Goal: Task Accomplishment & Management: Manage account settings

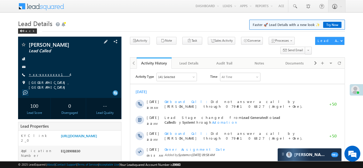
click at [47, 76] on link "+xx-xxxxxxxx14" at bounding box center [49, 74] width 41 height 5
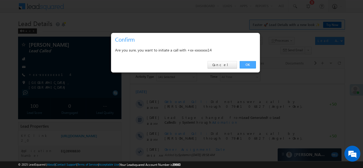
click at [246, 65] on link "OK" at bounding box center [248, 64] width 16 height 7
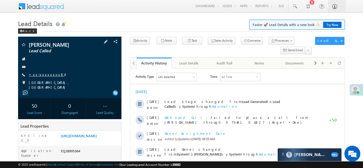
click at [46, 74] on link "+xx-xxxxxxxx84" at bounding box center [47, 74] width 36 height 5
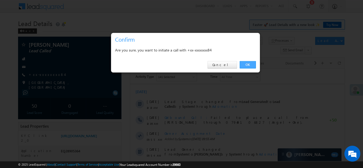
click at [247, 63] on link "OK" at bounding box center [248, 64] width 16 height 7
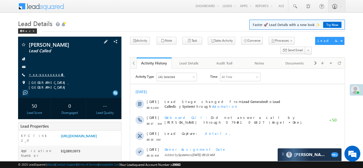
click at [45, 75] on link "+xx-xxxxxxxx48" at bounding box center [47, 74] width 36 height 5
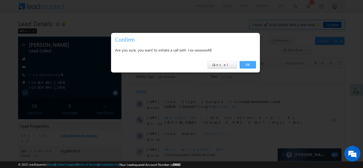
click at [249, 65] on link "OK" at bounding box center [248, 64] width 16 height 7
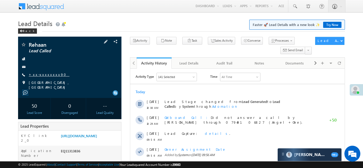
click at [40, 74] on link "+xx-xxxxxxxx90" at bounding box center [49, 74] width 41 height 5
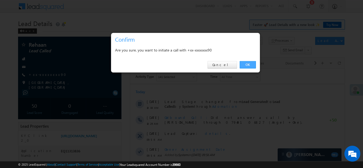
click at [246, 64] on link "OK" at bounding box center [248, 64] width 16 height 7
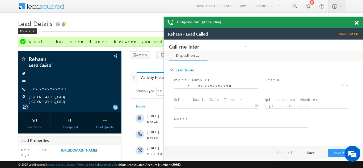
click at [356, 23] on span at bounding box center [356, 23] width 4 height 5
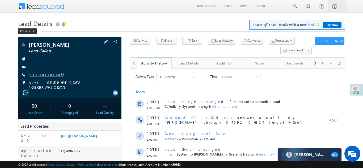
click at [45, 74] on link "+xx-xxxxxxxx54" at bounding box center [46, 74] width 34 height 5
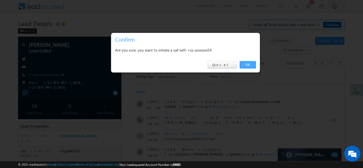
click at [247, 66] on link "OK" at bounding box center [248, 64] width 16 height 7
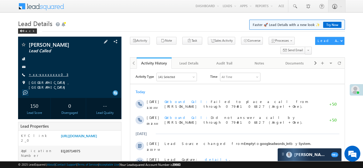
click at [44, 74] on link "+xx-xxxxxxxx03" at bounding box center [49, 74] width 40 height 5
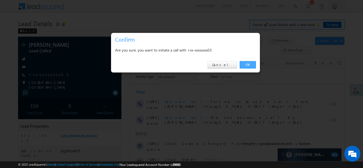
click at [245, 64] on link "OK" at bounding box center [248, 64] width 16 height 7
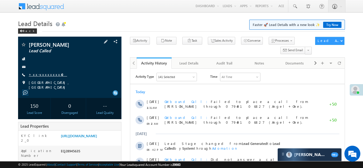
click at [45, 74] on link "+xx-xxxxxxxx40" at bounding box center [48, 74] width 38 height 5
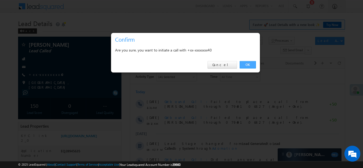
click at [247, 63] on link "OK" at bounding box center [248, 64] width 16 height 7
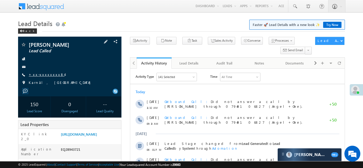
click at [40, 75] on link "+xx-xxxxxxxx84" at bounding box center [47, 74] width 36 height 5
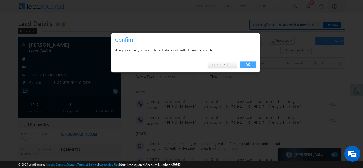
click at [246, 63] on link "OK" at bounding box center [248, 64] width 16 height 7
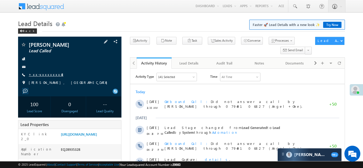
click at [45, 74] on link "+xx-xxxxxxxx43" at bounding box center [46, 74] width 35 height 5
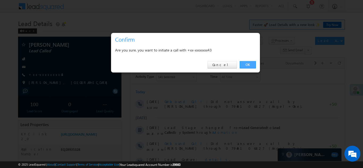
click at [247, 64] on link "OK" at bounding box center [248, 64] width 16 height 7
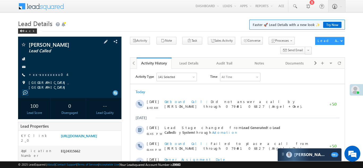
click at [46, 78] on div "[PERSON_NAME] Lead Called +xx-xxxxxxxx04" at bounding box center [70, 66] width 98 height 48
click at [46, 76] on link "+xx-xxxxxxxx04" at bounding box center [48, 74] width 38 height 5
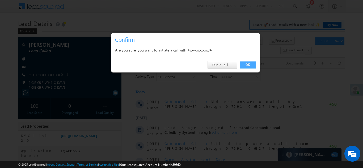
click at [249, 63] on link "OK" at bounding box center [248, 64] width 16 height 7
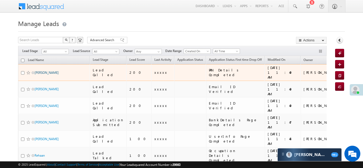
click at [38, 71] on link "[PERSON_NAME]" at bounding box center [47, 73] width 24 height 4
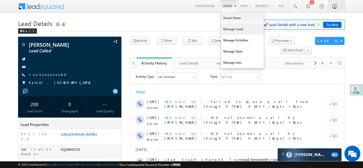
click at [227, 28] on link "Manage Leads" at bounding box center [242, 29] width 43 height 11
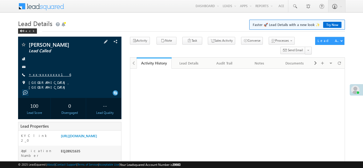
click at [42, 74] on link "+xx-xxxxxxxx16" at bounding box center [50, 74] width 42 height 5
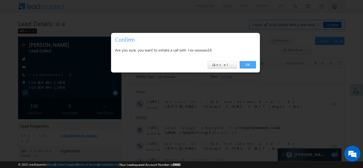
click at [249, 64] on link "OK" at bounding box center [248, 64] width 16 height 7
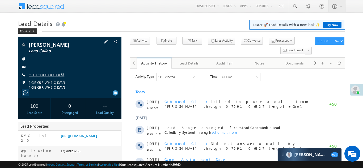
click at [43, 74] on link "+xx-xxxxxxxx53" at bounding box center [47, 74] width 36 height 5
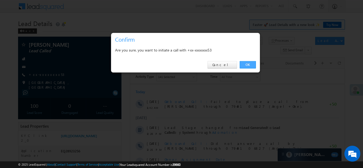
click at [245, 63] on link "OK" at bounding box center [248, 64] width 16 height 7
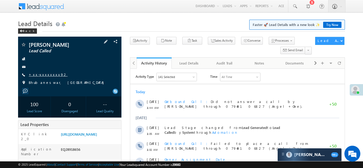
click at [42, 75] on link "+xx-xxxxxxxx92" at bounding box center [48, 74] width 39 height 5
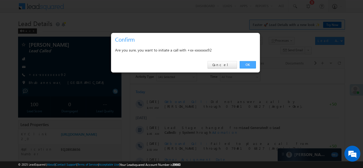
click at [248, 64] on link "OK" at bounding box center [248, 64] width 16 height 7
click at [246, 65] on link "OK" at bounding box center [248, 64] width 16 height 7
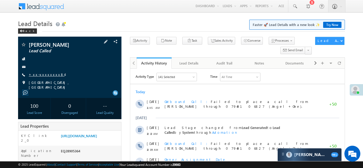
click at [41, 76] on link "+xx-xxxxxxxx84" at bounding box center [47, 74] width 36 height 5
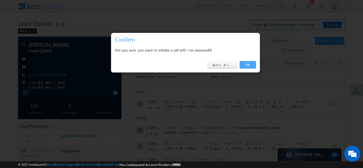
click at [245, 63] on link "OK" at bounding box center [248, 64] width 16 height 7
click at [247, 63] on link "OK" at bounding box center [248, 64] width 16 height 7
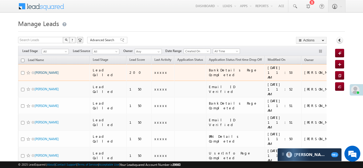
click at [46, 71] on link "Dharmendra Maurya" at bounding box center [47, 73] width 24 height 4
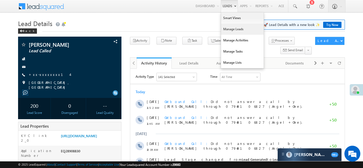
click at [228, 27] on link "Manage Leads" at bounding box center [242, 29] width 43 height 11
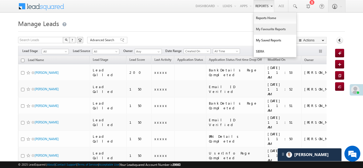
click at [264, 27] on link "My Favourite Reports" at bounding box center [275, 29] width 43 height 11
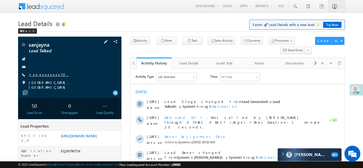
click at [41, 74] on link "+xx-xxxxxxxx70" at bounding box center [49, 74] width 40 height 5
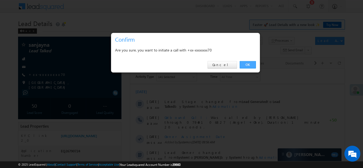
click at [252, 65] on link "OK" at bounding box center [248, 64] width 16 height 7
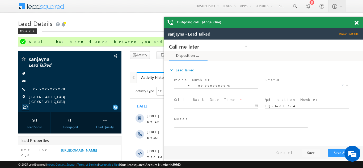
click at [355, 22] on span at bounding box center [356, 23] width 4 height 5
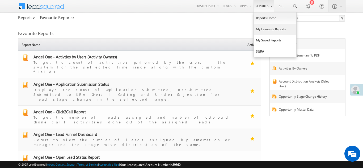
click at [265, 30] on link "My Favourite Reports" at bounding box center [275, 29] width 43 height 11
click at [262, 18] on link "Reports Home" at bounding box center [275, 17] width 43 height 11
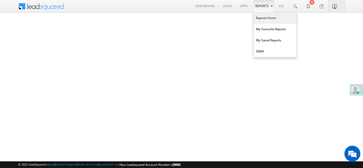
click at [263, 16] on link "Reports Home" at bounding box center [275, 17] width 43 height 11
click at [265, 29] on link "My Favourite Reports" at bounding box center [275, 29] width 43 height 11
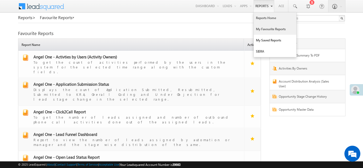
click at [261, 19] on link "Reports Home" at bounding box center [275, 17] width 43 height 11
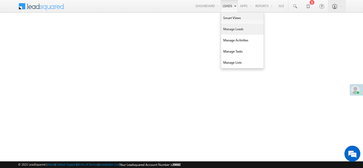
click at [228, 31] on link "Manage Leads" at bounding box center [242, 29] width 43 height 11
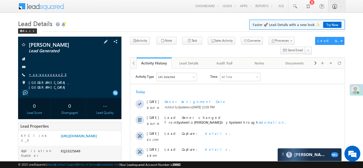
click at [47, 75] on link "+xx-xxxxxxxx23" at bounding box center [48, 74] width 38 height 5
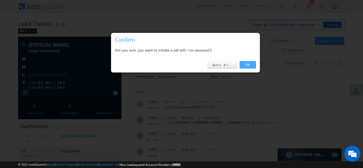
click at [248, 65] on link "OK" at bounding box center [248, 64] width 16 height 7
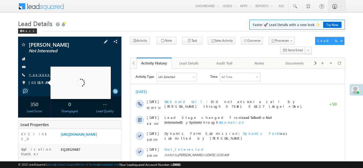
click at [37, 73] on link "+xx-xxxxxxxx78" at bounding box center [47, 74] width 37 height 5
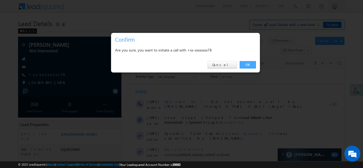
click at [247, 64] on link "OK" at bounding box center [248, 64] width 16 height 7
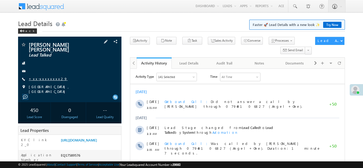
click at [39, 77] on link "+xx-xxxxxxxx29" at bounding box center [48, 79] width 39 height 5
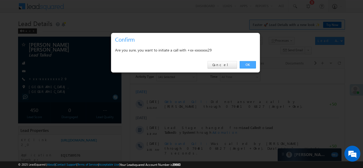
click at [248, 65] on link "OK" at bounding box center [248, 64] width 16 height 7
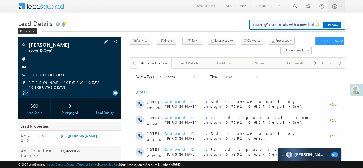
click at [42, 75] on link "+xx-xxxxxxxx51" at bounding box center [50, 74] width 42 height 5
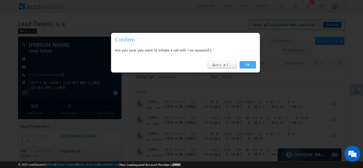
click at [245, 64] on link "OK" at bounding box center [248, 64] width 16 height 7
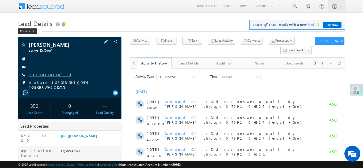
click at [41, 74] on link "+xx-xxxxxxxx13" at bounding box center [50, 74] width 43 height 5
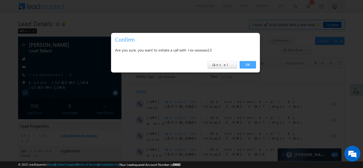
click at [246, 64] on link "OK" at bounding box center [248, 64] width 16 height 7
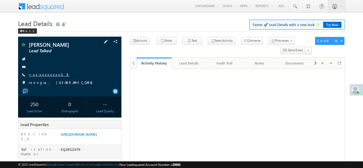
click at [45, 75] on link "+xx-xxxxxxxx09" at bounding box center [49, 74] width 41 height 5
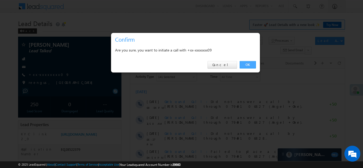
click at [248, 65] on link "OK" at bounding box center [248, 64] width 16 height 7
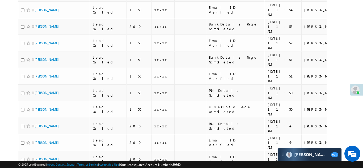
scroll to position [243, 0]
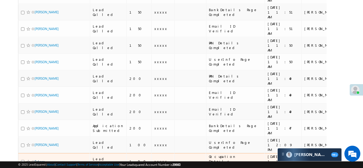
click at [40, 160] on link "Rehaan" at bounding box center [40, 162] width 10 height 4
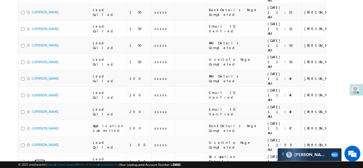
scroll to position [0, 0]
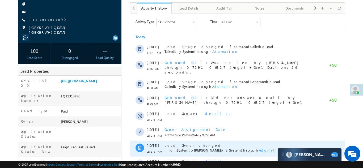
scroll to position [60, 0]
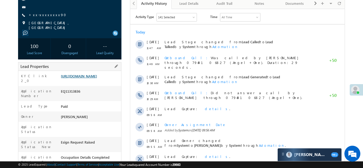
click at [89, 78] on link "https://angelbroking1-pk3em7sa.customui-test.leadsquared.com?leadId=e84fe701-c7…" at bounding box center [79, 76] width 36 height 5
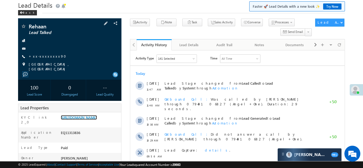
scroll to position [67, 0]
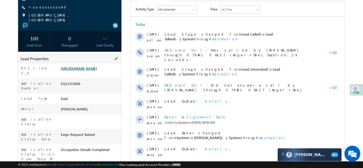
click at [88, 71] on link "https://angelbroking1-pk3em7sa.customui-test.leadsquared.com?leadId=e84fe701-c7…" at bounding box center [79, 68] width 36 height 5
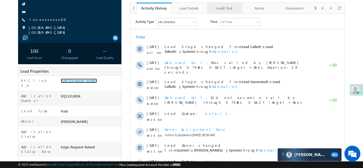
scroll to position [0, 0]
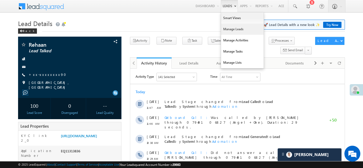
click at [224, 27] on link "Manage Leads" at bounding box center [242, 29] width 43 height 11
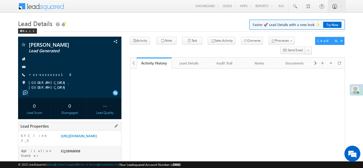
scroll to position [42, 0]
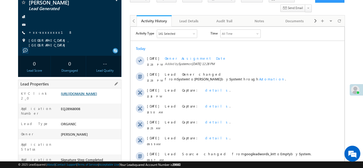
click at [83, 95] on link "[URL][DOMAIN_NAME]" at bounding box center [79, 93] width 36 height 5
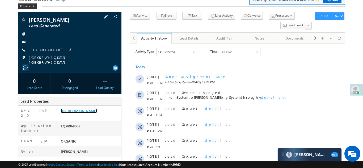
scroll to position [0, 0]
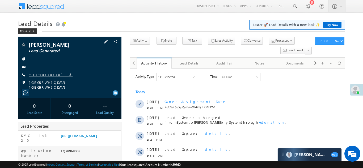
click at [44, 73] on link "+xx-xxxxxxxx18" at bounding box center [51, 74] width 44 height 5
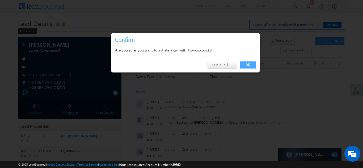
click at [252, 63] on link "OK" at bounding box center [248, 64] width 16 height 7
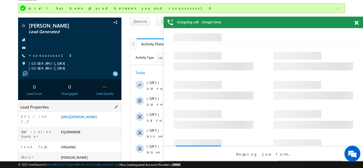
scroll to position [38, 0]
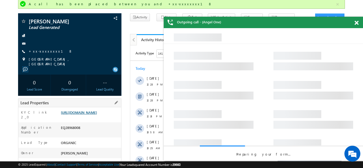
click at [89, 115] on link "https://angelbroking1-pk3em7sa.customui-test.leadsquared.com?leadId=692b9c0e-da…" at bounding box center [79, 112] width 36 height 5
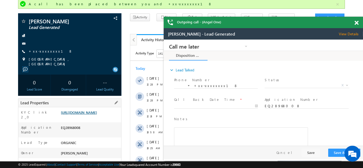
scroll to position [0, 0]
click at [358, 24] on span at bounding box center [356, 23] width 4 height 5
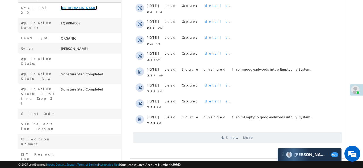
scroll to position [154, 0]
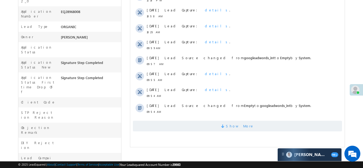
click at [215, 124] on span "Show More" at bounding box center [237, 126] width 209 height 11
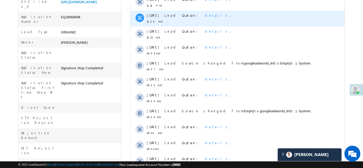
scroll to position [0, 0]
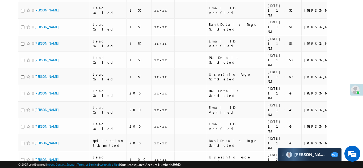
scroll to position [251, 0]
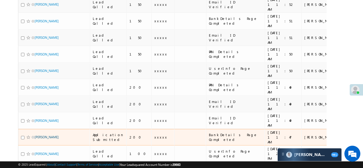
click at [48, 135] on link "[PERSON_NAME]" at bounding box center [47, 137] width 24 height 4
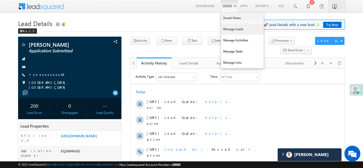
click at [230, 29] on link "Manage Leads" at bounding box center [242, 29] width 43 height 11
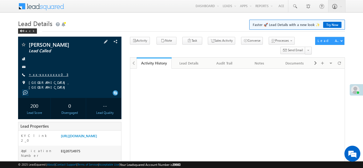
click at [42, 75] on link "+xx-xxxxxxxx03" at bounding box center [49, 74] width 40 height 5
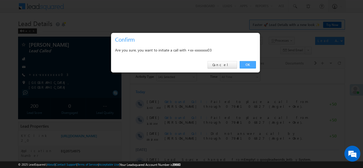
click at [247, 64] on link "OK" at bounding box center [248, 64] width 16 height 7
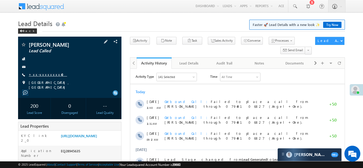
click at [41, 75] on link "+xx-xxxxxxxx40" at bounding box center [48, 74] width 38 height 5
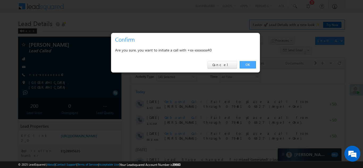
click at [248, 65] on link "OK" at bounding box center [248, 64] width 16 height 7
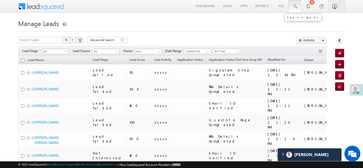
click at [294, 4] on span at bounding box center [294, 6] width 5 height 5
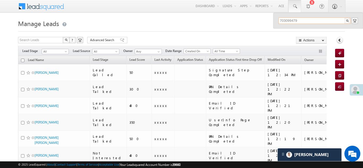
type input "7030994790"
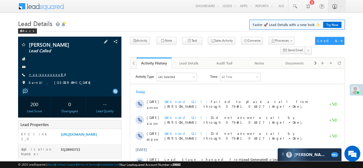
click at [42, 74] on link "+xx-xxxxxxxx84" at bounding box center [47, 74] width 36 height 5
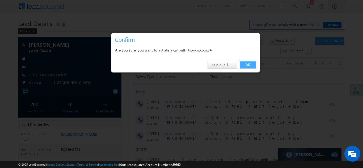
click at [245, 64] on link "OK" at bounding box center [248, 64] width 16 height 7
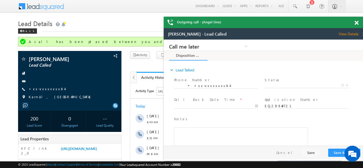
click at [355, 22] on span at bounding box center [356, 23] width 4 height 5
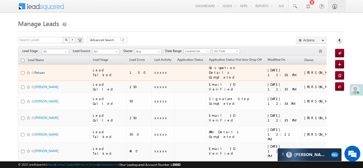
click at [38, 71] on link "Rehaan" at bounding box center [40, 73] width 10 height 4
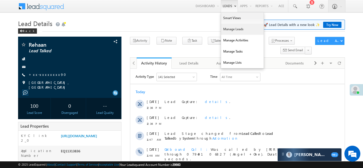
click at [231, 30] on link "Manage Leads" at bounding box center [242, 29] width 43 height 11
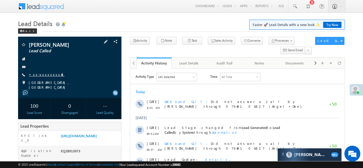
click at [43, 74] on link "+xx-xxxxxxxx48" at bounding box center [47, 74] width 36 height 5
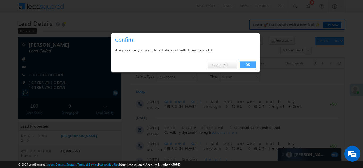
click at [247, 65] on link "OK" at bounding box center [248, 64] width 16 height 7
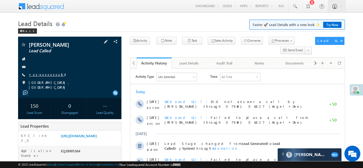
click at [40, 76] on link "+xx-xxxxxxxx84" at bounding box center [47, 74] width 36 height 5
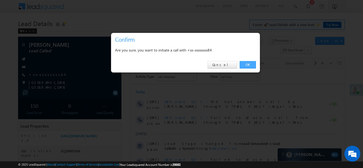
click at [247, 63] on link "OK" at bounding box center [248, 64] width 16 height 7
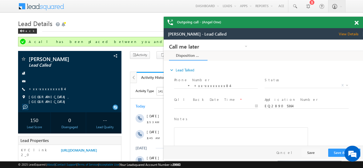
click at [357, 22] on span at bounding box center [356, 23] width 4 height 5
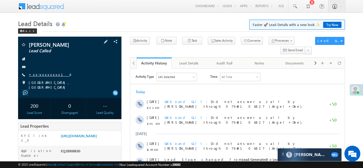
click at [39, 75] on link "+xx-xxxxxxxx14" at bounding box center [49, 74] width 41 height 5
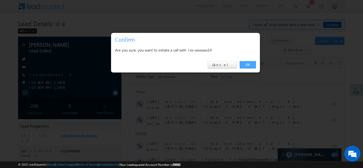
click at [244, 64] on link "OK" at bounding box center [248, 64] width 16 height 7
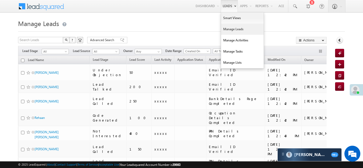
click at [227, 31] on link "Manage Leads" at bounding box center [242, 29] width 43 height 11
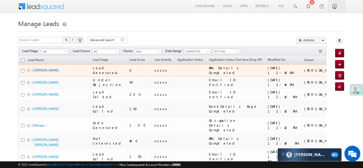
click at [44, 71] on link "[PERSON_NAME]" at bounding box center [47, 70] width 24 height 4
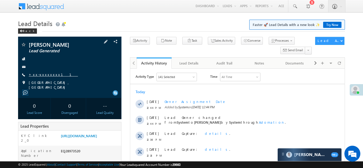
click at [40, 75] on link "+xx-xxxxxxxx11" at bounding box center [53, 74] width 49 height 5
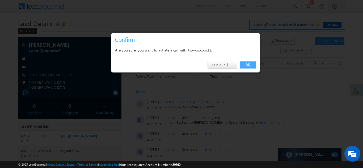
click at [249, 64] on link "OK" at bounding box center [248, 64] width 16 height 7
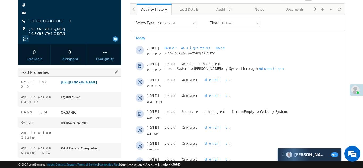
scroll to position [83, 0]
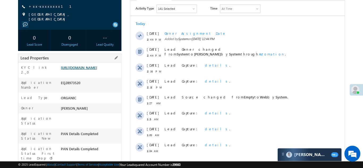
click at [84, 70] on link "[URL][DOMAIN_NAME]" at bounding box center [79, 67] width 36 height 5
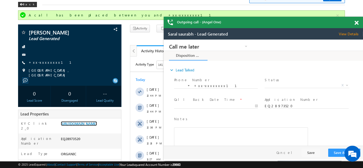
scroll to position [0, 0]
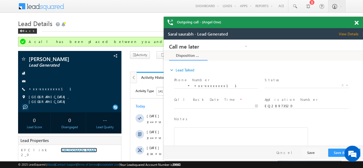
click at [358, 21] on span at bounding box center [356, 23] width 4 height 5
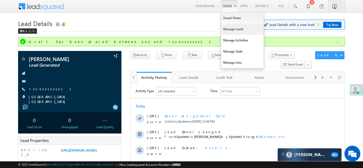
click at [228, 27] on link "Manage Leads" at bounding box center [242, 29] width 43 height 11
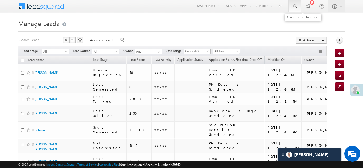
click at [294, 6] on span at bounding box center [294, 6] width 5 height 5
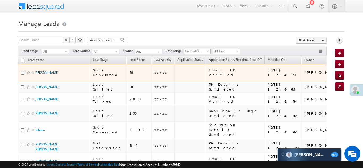
click at [50, 71] on link "[PERSON_NAME]" at bounding box center [47, 73] width 24 height 4
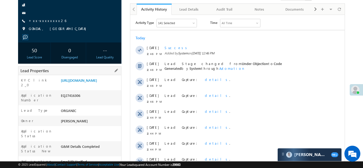
scroll to position [55, 0]
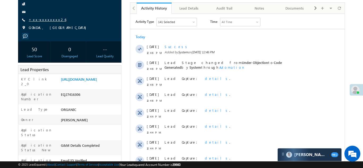
click at [43, 20] on link "+xx-xxxxxxxx26" at bounding box center [47, 19] width 37 height 5
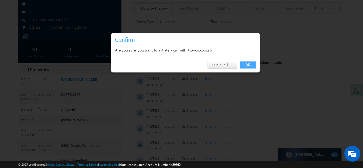
click at [244, 62] on link "OK" at bounding box center [248, 64] width 16 height 7
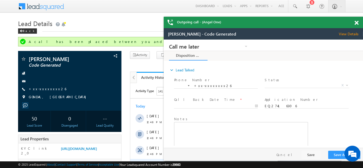
scroll to position [0, 0]
click at [357, 22] on span at bounding box center [356, 23] width 4 height 5
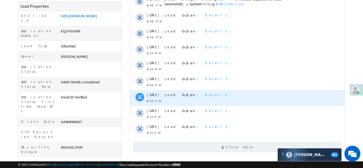
scroll to position [133, 0]
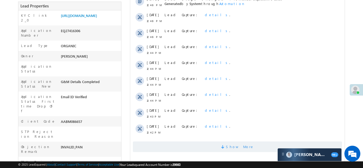
click at [226, 150] on span at bounding box center [223, 147] width 5 height 5
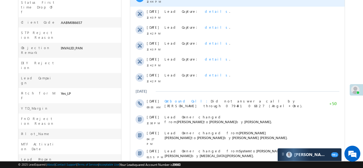
scroll to position [0, 0]
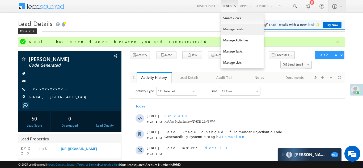
click at [230, 30] on link "Manage Leads" at bounding box center [242, 29] width 43 height 11
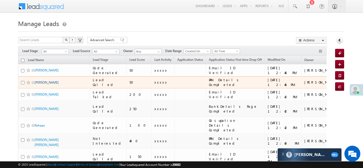
click at [46, 83] on link "Saral saurabh" at bounding box center [47, 82] width 24 height 4
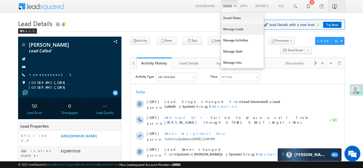
click at [227, 30] on link "Manage Leads" at bounding box center [242, 29] width 43 height 11
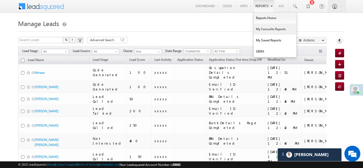
click at [260, 28] on link "My Favourite Reports" at bounding box center [275, 29] width 43 height 11
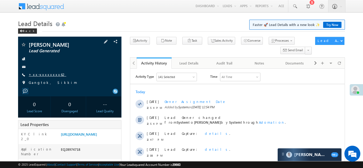
click at [39, 75] on link "+xx-xxxxxxxx62" at bounding box center [47, 74] width 37 height 5
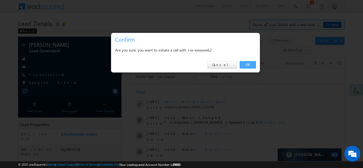
click at [248, 64] on link "OK" at bounding box center [248, 64] width 16 height 7
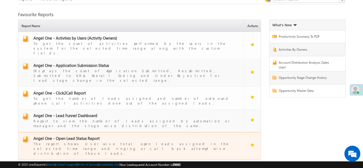
scroll to position [32, 0]
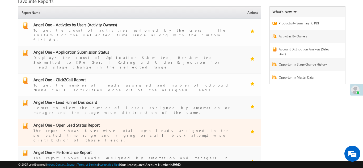
click at [64, 122] on span "Angel One - Open Lead Status Report" at bounding box center [66, 124] width 66 height 5
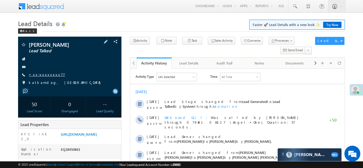
click at [40, 76] on link "+xx-xxxxxxxx77" at bounding box center [47, 74] width 36 height 5
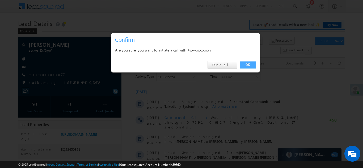
click at [245, 65] on link "OK" at bounding box center [248, 64] width 16 height 7
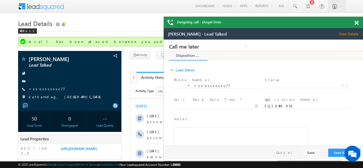
click at [356, 24] on span at bounding box center [356, 23] width 4 height 5
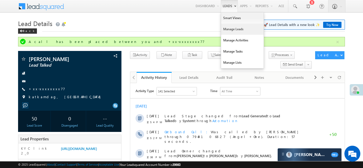
click at [227, 27] on link "Manage Leads" at bounding box center [242, 29] width 43 height 11
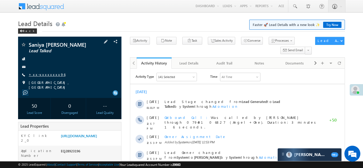
click at [41, 76] on link "+xx-xxxxxxxx96" at bounding box center [47, 74] width 37 height 5
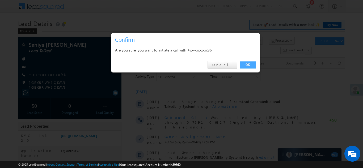
click at [247, 65] on link "OK" at bounding box center [248, 64] width 16 height 7
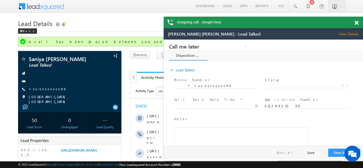
click at [356, 22] on span at bounding box center [356, 23] width 4 height 5
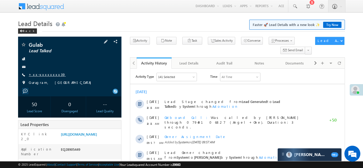
click at [45, 74] on link "+xx-xxxxxxxx39" at bounding box center [47, 74] width 37 height 5
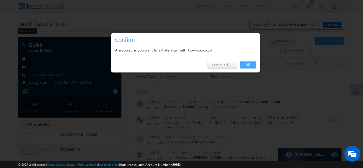
click at [245, 64] on link "OK" at bounding box center [248, 64] width 16 height 7
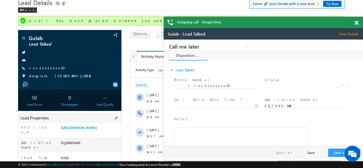
scroll to position [33, 0]
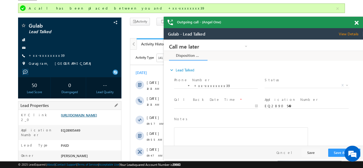
click at [93, 116] on link "[URL][DOMAIN_NAME]" at bounding box center [79, 115] width 36 height 5
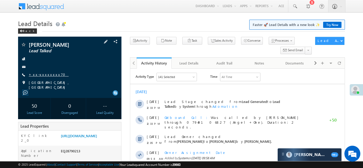
click at [47, 74] on link "+xx-xxxxxxxx70" at bounding box center [49, 74] width 40 height 5
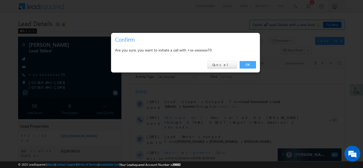
click at [246, 63] on link "OK" at bounding box center [248, 64] width 16 height 7
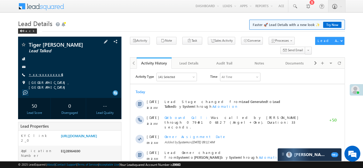
click at [43, 76] on link "+xx-xxxxxxxx45" at bounding box center [46, 74] width 34 height 5
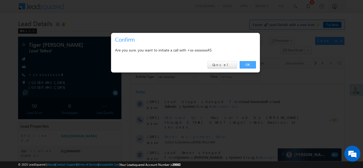
click at [247, 65] on link "OK" at bounding box center [248, 64] width 16 height 7
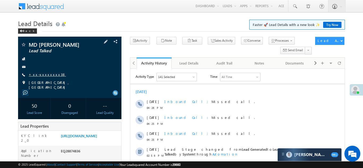
click at [43, 75] on link "+xx-xxxxxxxx38" at bounding box center [47, 74] width 37 height 5
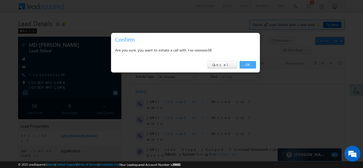
click at [246, 65] on link "OK" at bounding box center [248, 64] width 16 height 7
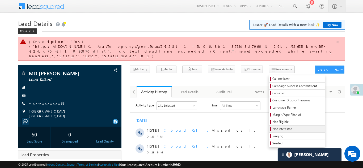
click at [272, 127] on span "Not Interested" at bounding box center [297, 129] width 50 height 5
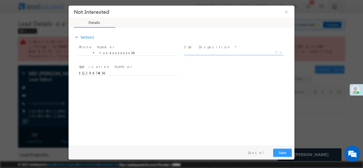
click at [232, 52] on span "X" at bounding box center [233, 52] width 99 height 5
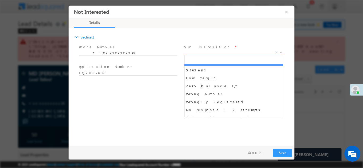
scroll to position [34, 0]
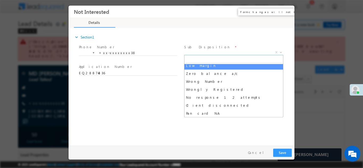
click at [286, 11] on button "×" at bounding box center [286, 12] width 9 height 10
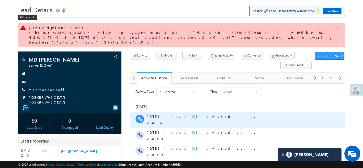
scroll to position [0, 0]
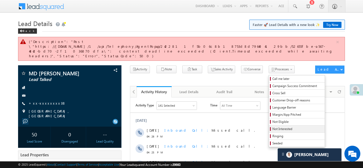
click at [272, 127] on span "Not Interested" at bounding box center [297, 129] width 50 height 5
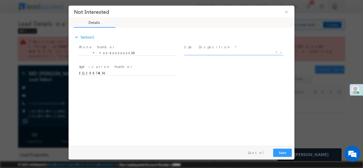
click at [206, 53] on span "X" at bounding box center [233, 52] width 99 height 5
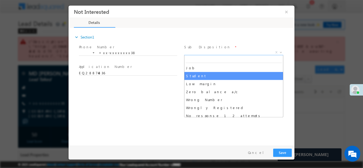
scroll to position [16, 0]
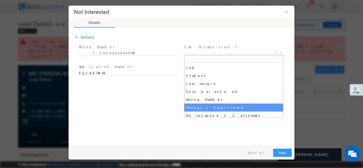
select select "Wrongly Registered"
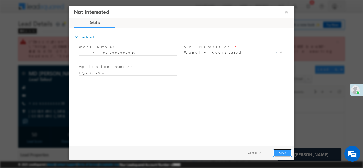
click at [281, 153] on button "Save" at bounding box center [282, 152] width 19 height 8
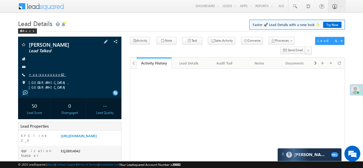
click at [38, 76] on link "+xx-xxxxxxxx62" at bounding box center [47, 74] width 37 height 5
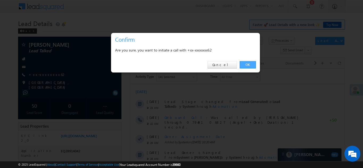
click at [247, 64] on link "OK" at bounding box center [248, 64] width 16 height 7
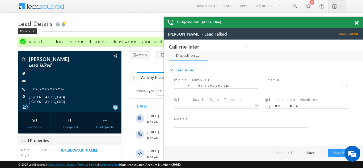
click at [356, 24] on span at bounding box center [356, 23] width 4 height 5
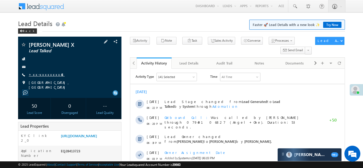
click at [43, 73] on link "+xx-xxxxxxxx48" at bounding box center [47, 74] width 36 height 5
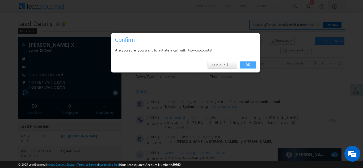
click at [248, 65] on link "OK" at bounding box center [248, 64] width 16 height 7
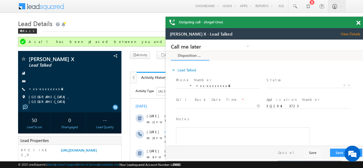
click at [356, 22] on div "Outgoing call - (Angel One)" at bounding box center [264, 22] width 199 height 11
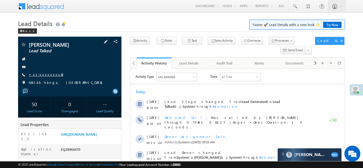
click at [43, 75] on link "+xx-xxxxxxxx45" at bounding box center [46, 74] width 34 height 5
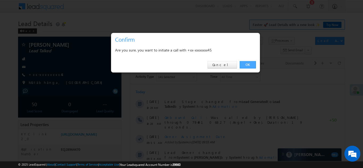
click at [248, 65] on link "OK" at bounding box center [248, 64] width 16 height 7
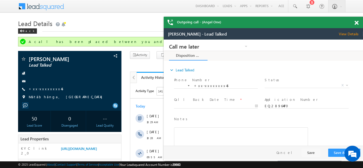
click at [355, 22] on span at bounding box center [356, 23] width 4 height 5
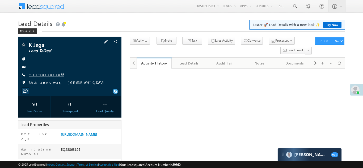
click at [41, 75] on link "+xx-xxxxxxxx56" at bounding box center [46, 74] width 35 height 5
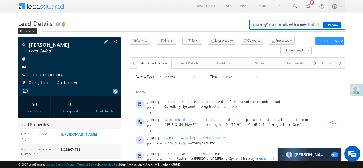
click at [42, 74] on link "+xx-xxxxxxxx62" at bounding box center [47, 74] width 37 height 5
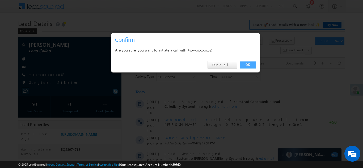
click at [246, 64] on link "OK" at bounding box center [248, 64] width 16 height 7
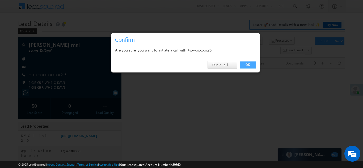
click at [245, 65] on link "OK" at bounding box center [248, 64] width 16 height 7
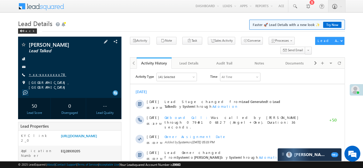
click at [42, 76] on link "+xx-xxxxxxxx78" at bounding box center [47, 74] width 37 height 5
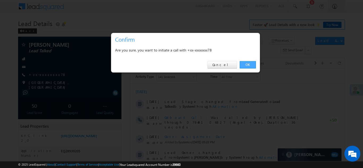
click at [245, 63] on link "OK" at bounding box center [248, 64] width 16 height 7
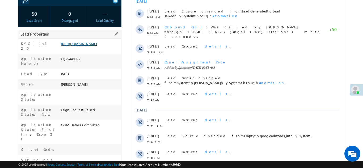
click at [87, 46] on link "[URL][DOMAIN_NAME]" at bounding box center [79, 43] width 36 height 5
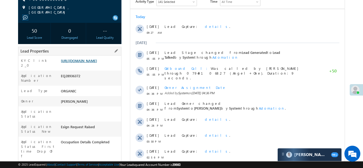
click at [90, 61] on link "https://angelbroking1-pk3em7sa.customui-test.leadsquared.com?leadId=7c623bc2-5f…" at bounding box center [79, 60] width 36 height 5
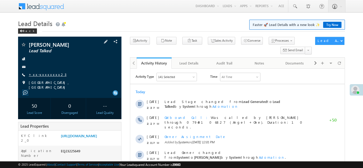
click at [49, 74] on link "+xx-xxxxxxxx23" at bounding box center [48, 74] width 38 height 5
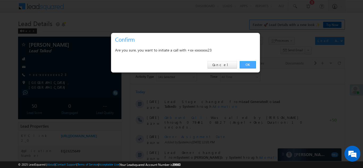
click at [247, 63] on link "OK" at bounding box center [248, 64] width 16 height 7
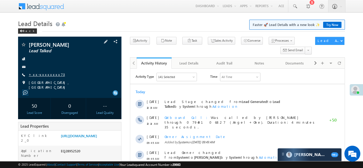
click at [41, 76] on link "+xx-xxxxxxxx73" at bounding box center [47, 74] width 36 height 5
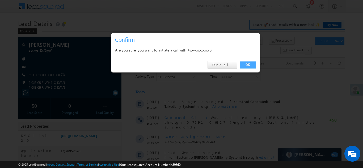
click at [248, 64] on link "OK" at bounding box center [248, 64] width 16 height 7
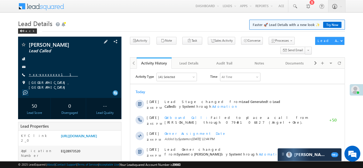
click at [44, 74] on link "+xx-xxxxxxxx11" at bounding box center [53, 74] width 49 height 5
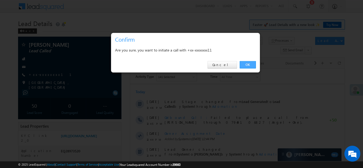
click at [244, 64] on link "OK" at bounding box center [248, 64] width 16 height 7
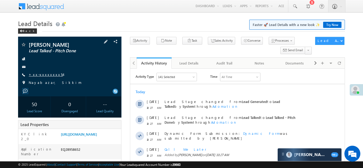
click at [39, 73] on link "+xx-xxxxxxxx54" at bounding box center [46, 74] width 34 height 5
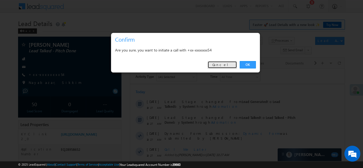
click at [220, 65] on link "Cancel" at bounding box center [221, 64] width 29 height 7
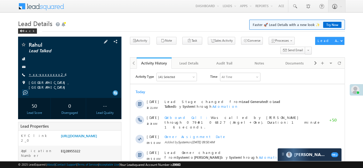
click at [49, 74] on link "+xx-xxxxxxxx24" at bounding box center [47, 74] width 36 height 5
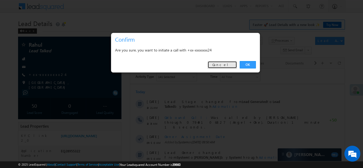
click at [233, 65] on link "Cancel" at bounding box center [221, 64] width 29 height 7
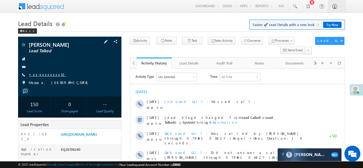
click at [42, 76] on link "+xx-xxxxxxxx52" at bounding box center [47, 74] width 37 height 5
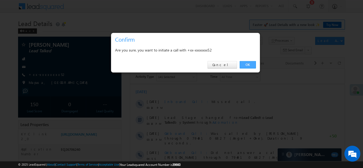
click at [248, 64] on link "OK" at bounding box center [248, 64] width 16 height 7
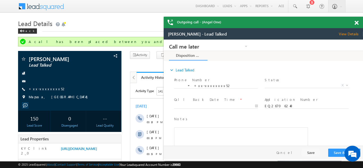
click at [358, 23] on span at bounding box center [356, 23] width 4 height 5
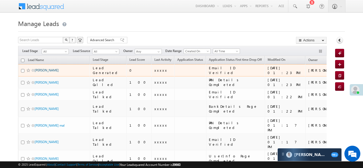
click at [41, 70] on link "[PERSON_NAME]" at bounding box center [47, 70] width 24 height 4
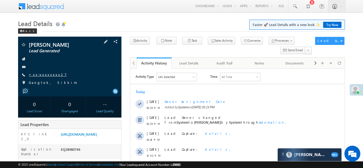
click at [44, 74] on link "+xx-xxxxxxxx27" at bounding box center [48, 74] width 38 height 5
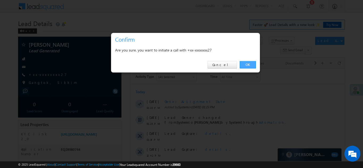
click at [246, 64] on link "OK" at bounding box center [248, 64] width 16 height 7
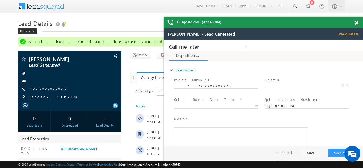
click at [356, 23] on span at bounding box center [356, 23] width 4 height 5
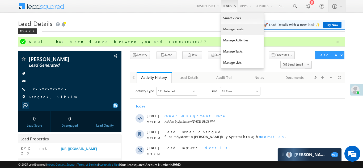
click at [228, 30] on link "Manage Leads" at bounding box center [242, 29] width 43 height 11
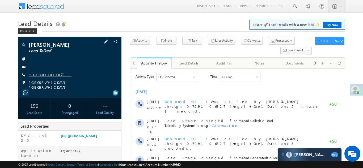
click at [44, 74] on link "+xx-xxxxxxxx71" at bounding box center [50, 74] width 43 height 5
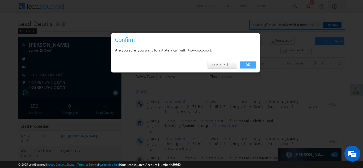
click at [245, 65] on link "OK" at bounding box center [248, 64] width 16 height 7
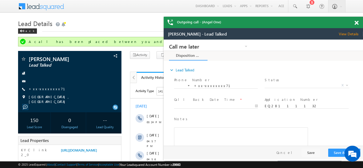
click at [358, 23] on span at bounding box center [356, 23] width 4 height 5
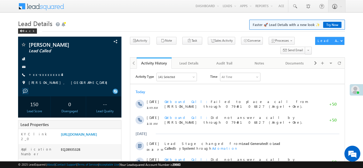
click at [43, 77] on span "+xx-xxxxxxxx43" at bounding box center [46, 74] width 35 height 5
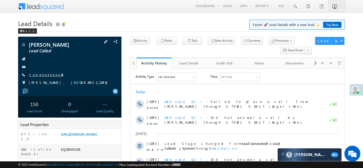
click at [44, 74] on link "+xx-xxxxxxxx43" at bounding box center [46, 74] width 35 height 5
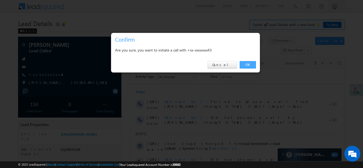
click at [247, 65] on link "OK" at bounding box center [248, 64] width 16 height 7
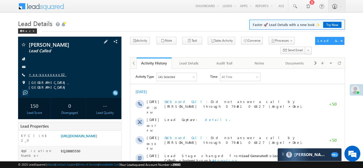
click at [43, 75] on link "+xx-xxxxxxxx32" at bounding box center [48, 74] width 38 height 5
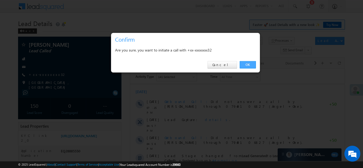
click at [245, 64] on link "OK" at bounding box center [248, 64] width 16 height 7
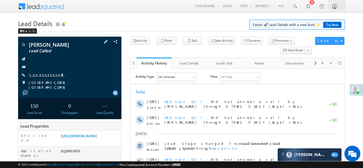
click at [40, 75] on link "+xx-xxxxxxxx48" at bounding box center [47, 74] width 36 height 5
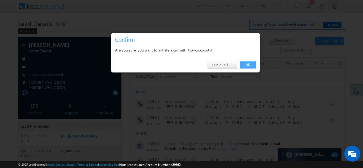
click at [245, 64] on link "OK" at bounding box center [248, 64] width 16 height 7
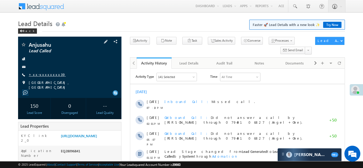
click at [40, 73] on link "+xx-xxxxxxxx39" at bounding box center [47, 74] width 37 height 5
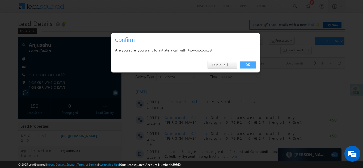
click at [247, 65] on link "OK" at bounding box center [248, 64] width 16 height 7
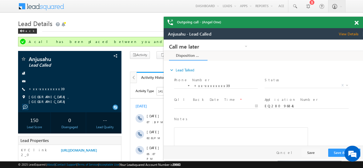
click at [355, 23] on span at bounding box center [356, 23] width 4 height 5
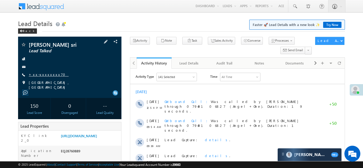
click at [46, 75] on link "+xx-xxxxxxxx70" at bounding box center [49, 74] width 40 height 5
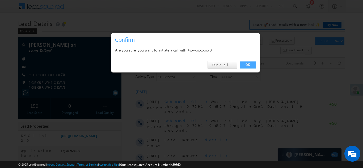
click at [248, 66] on link "OK" at bounding box center [248, 64] width 16 height 7
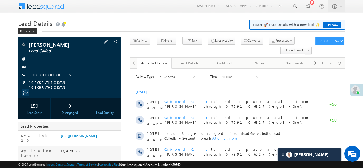
click at [44, 76] on link "+xx-xxxxxxxx19" at bounding box center [51, 74] width 44 height 5
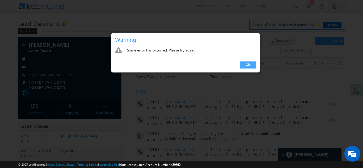
click at [245, 64] on link "Ok" at bounding box center [248, 64] width 16 height 7
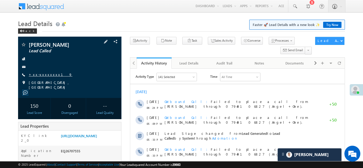
click at [40, 75] on link "+xx-xxxxxxxx19" at bounding box center [51, 74] width 44 height 5
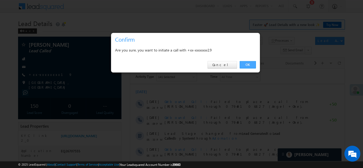
click at [247, 65] on link "OK" at bounding box center [248, 64] width 16 height 7
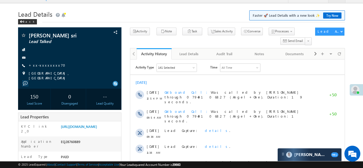
scroll to position [60, 0]
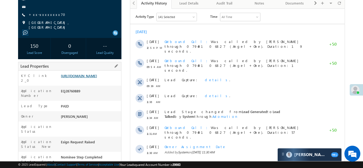
click at [87, 77] on link "[URL][DOMAIN_NAME]" at bounding box center [79, 76] width 36 height 5
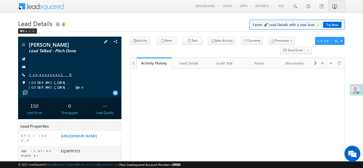
click at [44, 74] on link "+xx-xxxxxxxx19" at bounding box center [51, 74] width 44 height 5
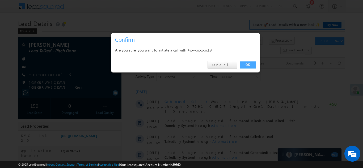
click at [246, 65] on link "OK" at bounding box center [248, 64] width 16 height 7
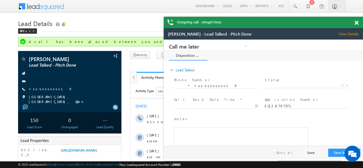
click at [356, 22] on span at bounding box center [356, 23] width 4 height 5
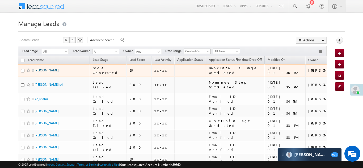
click at [42, 69] on link "Kalyan Roy" at bounding box center [47, 70] width 24 height 4
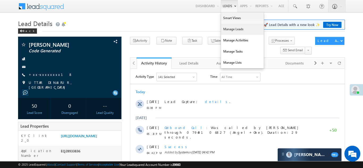
click at [227, 29] on link "Manage Leads" at bounding box center [242, 29] width 43 height 11
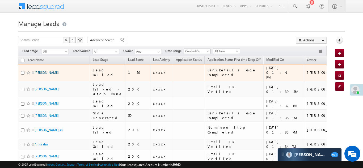
click at [38, 71] on link "[PERSON_NAME]" at bounding box center [47, 73] width 24 height 4
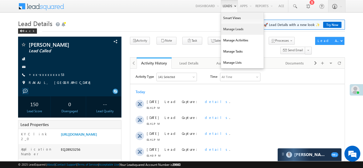
click at [229, 28] on link "Manage Leads" at bounding box center [242, 29] width 43 height 11
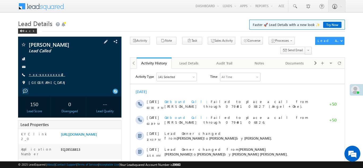
click at [43, 75] on link "+xx-xxxxxxxx42" at bounding box center [47, 74] width 36 height 5
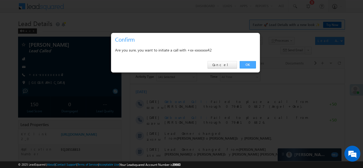
click at [248, 65] on link "OK" at bounding box center [248, 64] width 16 height 7
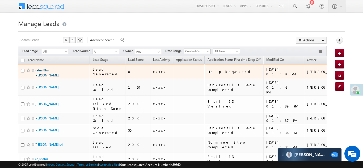
click at [55, 70] on link "Ratna Bhai [PERSON_NAME]" at bounding box center [47, 72] width 24 height 9
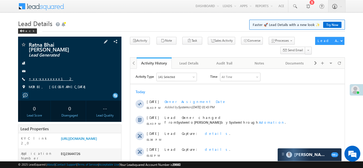
click at [43, 77] on link "+xx-xxxxxxxx12" at bounding box center [51, 79] width 44 height 5
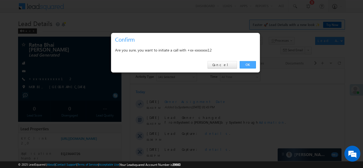
click at [248, 62] on link "OK" at bounding box center [248, 64] width 16 height 7
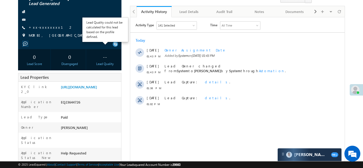
scroll to position [57, 0]
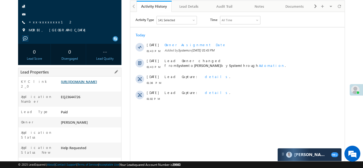
click at [85, 79] on link "https://angelbroking1-pk3em7sa.customui-test.leadsquared.com?leadId=c702f286-24…" at bounding box center [79, 81] width 36 height 5
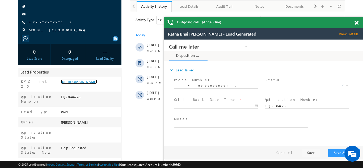
scroll to position [69, 0]
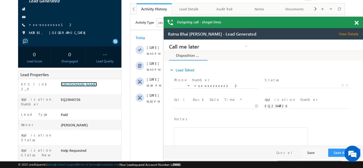
click at [358, 23] on span at bounding box center [356, 23] width 4 height 5
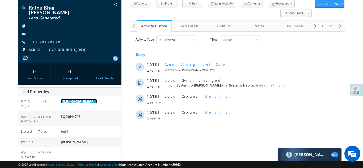
scroll to position [0, 0]
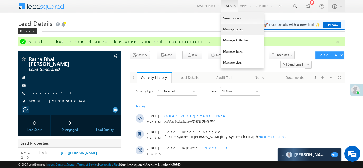
click at [226, 33] on link "Manage Leads" at bounding box center [242, 29] width 43 height 11
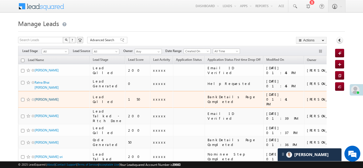
click at [44, 97] on link "[PERSON_NAME]" at bounding box center [47, 99] width 24 height 4
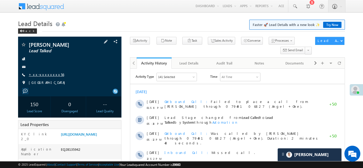
click at [39, 73] on link "+xx-xxxxxxxx56" at bounding box center [46, 74] width 35 height 5
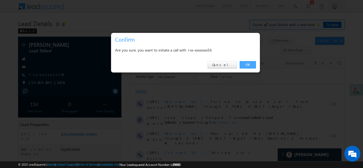
click at [248, 64] on link "OK" at bounding box center [248, 64] width 16 height 7
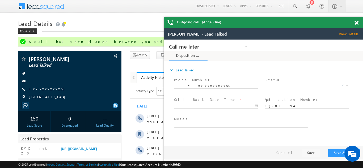
click at [356, 21] on span at bounding box center [356, 23] width 4 height 5
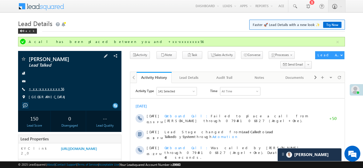
click at [43, 90] on link "+xx-xxxxxxxx56" at bounding box center [46, 89] width 35 height 5
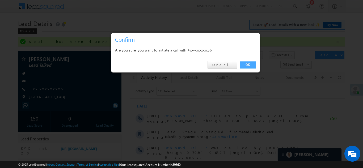
click at [246, 62] on link "OK" at bounding box center [248, 64] width 16 height 7
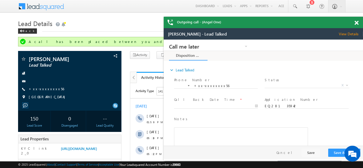
click at [356, 21] on span at bounding box center [356, 23] width 4 height 5
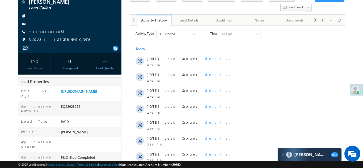
scroll to position [47, 0]
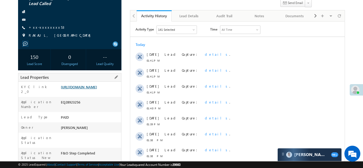
click at [84, 89] on link "[URL][DOMAIN_NAME]" at bounding box center [79, 87] width 36 height 5
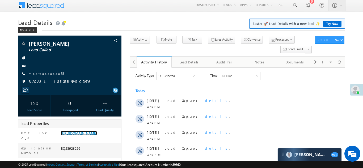
scroll to position [0, 0]
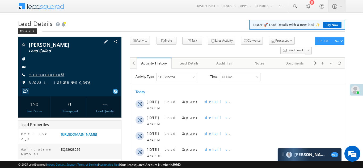
click at [38, 75] on link "+xx-xxxxxxxx53" at bounding box center [47, 74] width 36 height 5
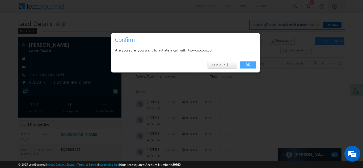
click at [248, 63] on link "OK" at bounding box center [248, 64] width 16 height 7
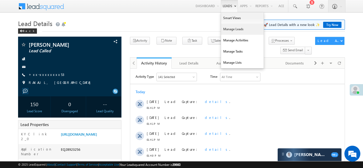
click at [234, 29] on link "Manage Leads" at bounding box center [242, 29] width 43 height 11
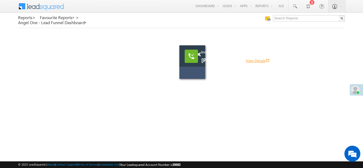
click at [253, 61] on link "View Details open_in_new" at bounding box center [258, 60] width 24 height 5
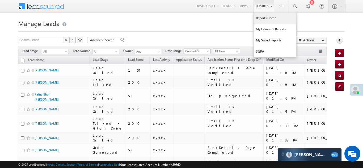
click at [263, 17] on link "Reports Home" at bounding box center [275, 17] width 43 height 11
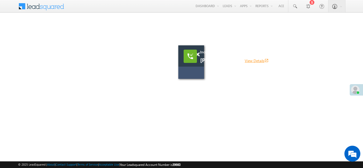
click at [245, 60] on link "View Details open_in_new" at bounding box center [257, 60] width 24 height 5
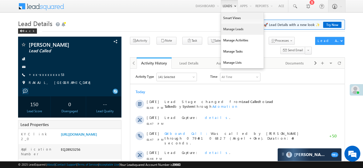
click at [225, 29] on link "Manage Leads" at bounding box center [242, 29] width 43 height 11
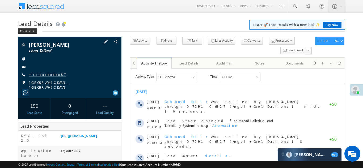
click at [44, 73] on link "+xx-xxxxxxxx87" at bounding box center [47, 74] width 37 height 5
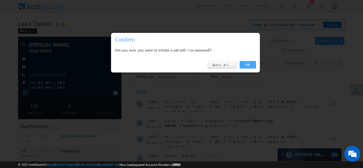
click at [248, 63] on link "OK" at bounding box center [248, 64] width 16 height 7
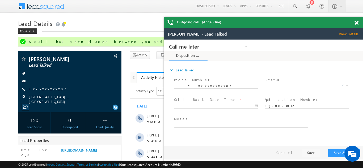
click at [357, 22] on span at bounding box center [356, 23] width 4 height 5
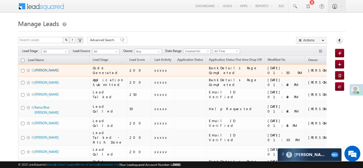
click at [48, 70] on link "ramashraya rajbhar" at bounding box center [47, 70] width 24 height 4
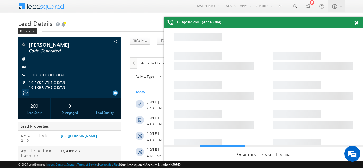
click at [356, 23] on span at bounding box center [356, 23] width 4 height 5
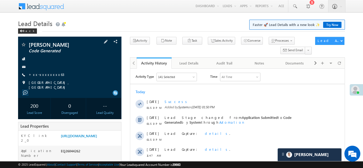
click at [47, 77] on span "+xx-xxxxxxxx63" at bounding box center [47, 74] width 36 height 5
click at [48, 76] on link "+xx-xxxxxxxx63" at bounding box center [47, 74] width 36 height 5
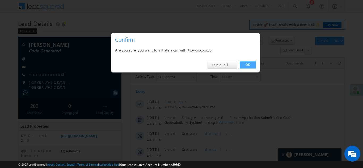
click at [245, 65] on link "OK" at bounding box center [248, 64] width 16 height 7
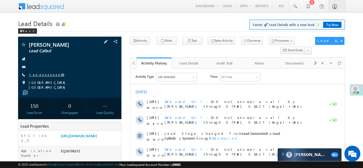
click at [45, 74] on link "+xx-xxxxxxxx66" at bounding box center [46, 74] width 35 height 5
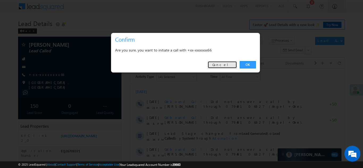
click at [226, 64] on link "Cancel" at bounding box center [221, 64] width 29 height 7
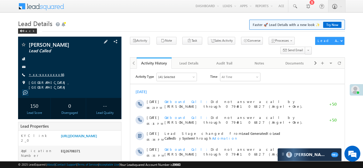
click at [51, 73] on link "+xx-xxxxxxxx66" at bounding box center [46, 74] width 35 height 5
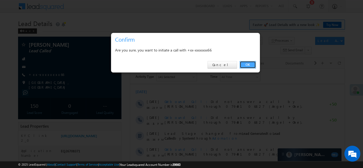
click at [247, 64] on link "OK" at bounding box center [248, 64] width 16 height 7
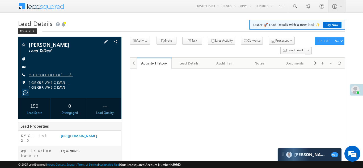
click at [42, 75] on link "+xx-xxxxxxxx12" at bounding box center [51, 74] width 44 height 5
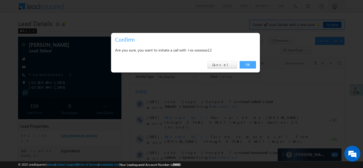
click at [247, 65] on link "OK" at bounding box center [248, 64] width 16 height 7
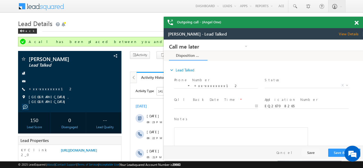
click at [357, 23] on span at bounding box center [356, 23] width 4 height 5
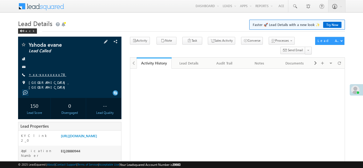
click at [41, 73] on link "+xx-xxxxxxxx78" at bounding box center [47, 74] width 37 height 5
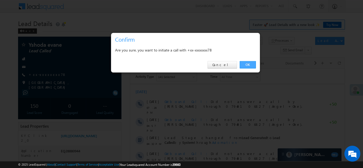
click at [247, 64] on link "OK" at bounding box center [248, 64] width 16 height 7
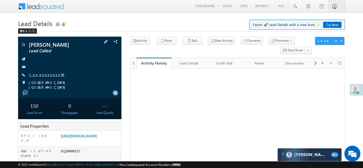
click at [42, 75] on link "+xx-xxxxxxxx56" at bounding box center [46, 74] width 35 height 5
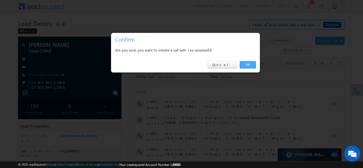
click at [246, 66] on link "OK" at bounding box center [248, 64] width 16 height 7
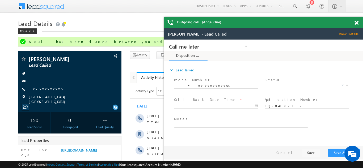
click at [358, 23] on span at bounding box center [356, 23] width 4 height 5
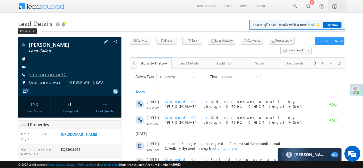
click at [42, 73] on link "+xx-xxxxxxxx92" at bounding box center [48, 74] width 39 height 5
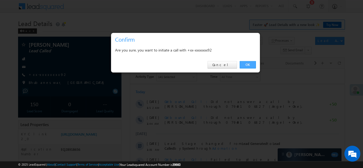
click at [246, 65] on link "OK" at bounding box center [248, 64] width 16 height 7
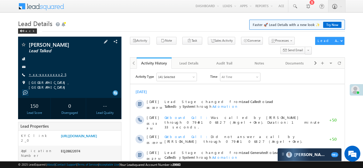
click at [46, 73] on link "+xx-xxxxxxxx25" at bounding box center [47, 74] width 37 height 5
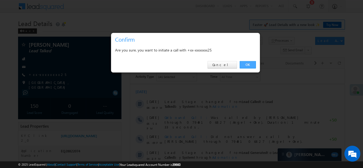
click at [246, 64] on link "OK" at bounding box center [248, 64] width 16 height 7
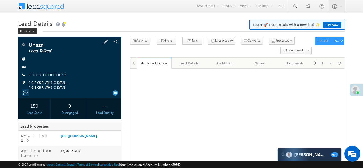
click at [35, 73] on link "+xx-xxxxxxxx99" at bounding box center [48, 74] width 38 height 5
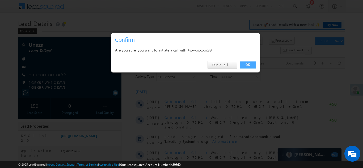
click at [246, 65] on link "OK" at bounding box center [248, 64] width 16 height 7
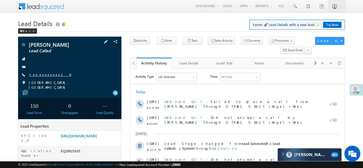
click at [43, 74] on link "+xx-xxxxxxxx16" at bounding box center [50, 74] width 42 height 5
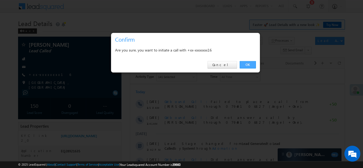
click at [249, 65] on link "OK" at bounding box center [248, 64] width 16 height 7
click at [250, 63] on link "OK" at bounding box center [248, 64] width 16 height 7
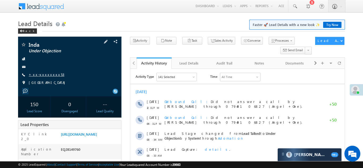
click at [42, 74] on link "+xx-xxxxxxxx53" at bounding box center [47, 74] width 36 height 5
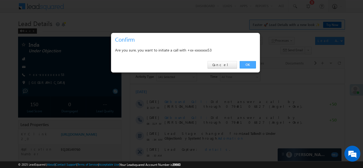
click at [247, 64] on link "OK" at bounding box center [248, 64] width 16 height 7
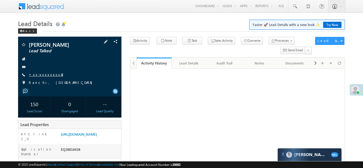
click at [42, 77] on link "+xx-xxxxxxxx45" at bounding box center [46, 74] width 34 height 5
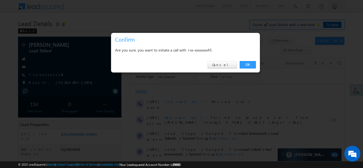
click at [246, 65] on link "OK" at bounding box center [248, 64] width 16 height 7
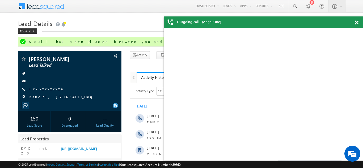
click at [358, 23] on span at bounding box center [356, 22] width 4 height 5
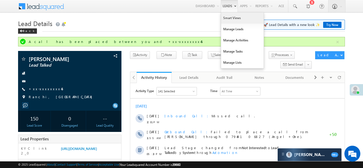
click at [232, 18] on link "Smart Views" at bounding box center [242, 17] width 43 height 11
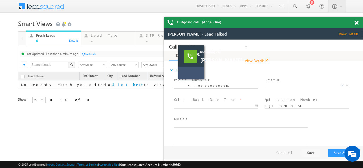
click at [355, 22] on div "Outgoing call - (Angel One)" at bounding box center [263, 22] width 199 height 11
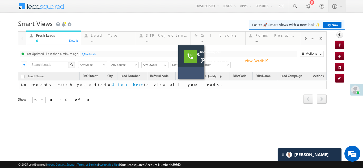
click at [305, 40] on span at bounding box center [305, 39] width 3 height 4
click at [267, 35] on div "Coded Today" at bounding box center [276, 35] width 41 height 4
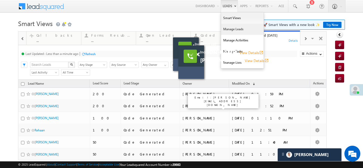
click at [228, 28] on link "Manage Leads" at bounding box center [242, 29] width 43 height 11
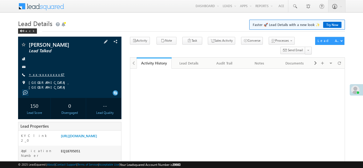
click at [45, 75] on link "+xx-xxxxxxxx67" at bounding box center [47, 74] width 36 height 5
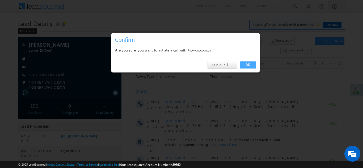
click at [247, 66] on link "OK" at bounding box center [248, 64] width 16 height 7
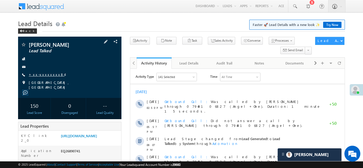
click at [41, 74] on link "+xx-xxxxxxxx84" at bounding box center [47, 74] width 36 height 5
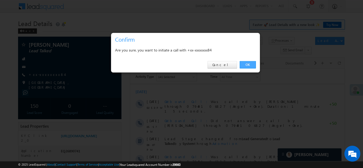
click at [248, 64] on link "OK" at bounding box center [248, 64] width 16 height 7
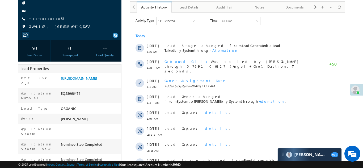
scroll to position [60, 0]
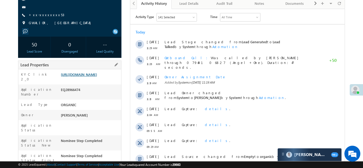
click at [90, 77] on link "https://angelbroking1-pk3em7sa.customui-test.leadsquared.com?leadId=f257a6e6-10…" at bounding box center [79, 74] width 36 height 5
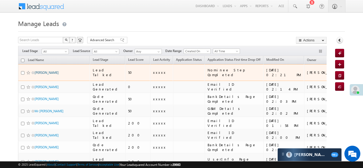
click at [43, 71] on link "[PERSON_NAME]" at bounding box center [47, 73] width 24 height 4
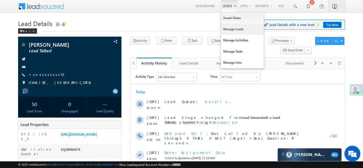
click at [234, 29] on link "Manage Leads" at bounding box center [242, 29] width 43 height 11
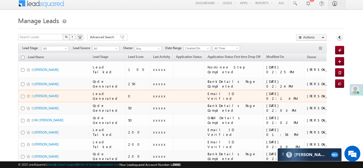
scroll to position [23, 0]
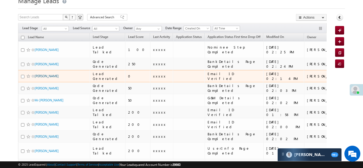
click at [44, 74] on link "[PERSON_NAME]" at bounding box center [47, 76] width 24 height 4
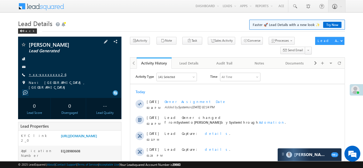
click at [45, 72] on link "+xx-xxxxxxxx26" at bounding box center [47, 74] width 37 height 5
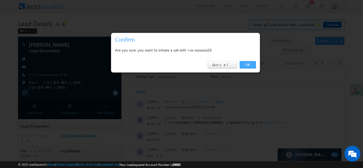
click at [247, 64] on link "OK" at bounding box center [248, 64] width 16 height 7
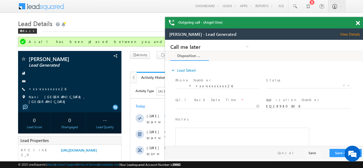
click at [356, 22] on div "Outgoing call - (Angel One)" at bounding box center [264, 22] width 199 height 11
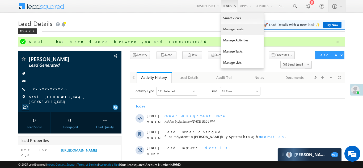
click at [226, 26] on link "Manage Leads" at bounding box center [242, 29] width 43 height 11
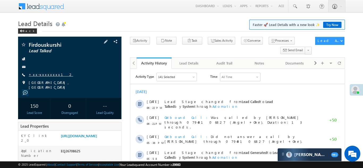
click at [39, 74] on link "+xx-xxxxxxxx12" at bounding box center [51, 74] width 44 height 5
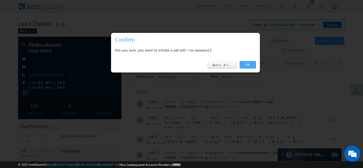
click at [245, 63] on link "OK" at bounding box center [248, 64] width 16 height 7
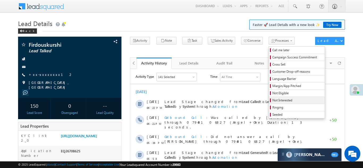
click at [272, 100] on span "Not Interested" at bounding box center [297, 100] width 50 height 5
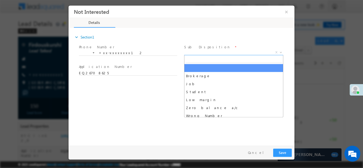
click at [220, 53] on span "X" at bounding box center [233, 52] width 99 height 5
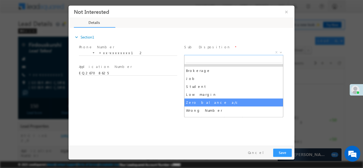
scroll to position [23, 0]
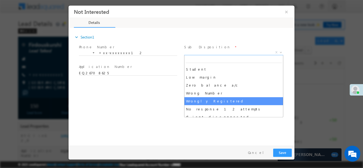
select select "Wrongly Registered"
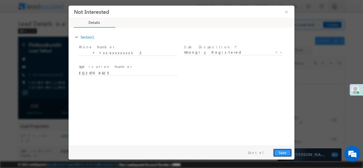
click at [277, 149] on button "Save" at bounding box center [282, 152] width 19 height 8
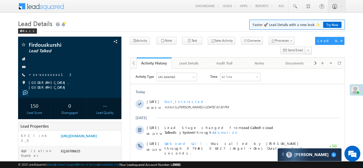
scroll to position [0, 0]
click at [44, 71] on div "Firdouskurshi Lead Talked +xx-xxxxxxxx12" at bounding box center [70, 66] width 98 height 48
click at [44, 75] on link "+xx-xxxxxxxx12" at bounding box center [51, 74] width 44 height 5
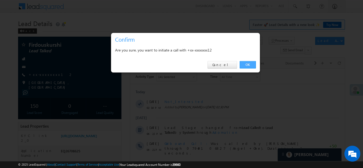
click at [246, 65] on link "OK" at bounding box center [248, 64] width 16 height 7
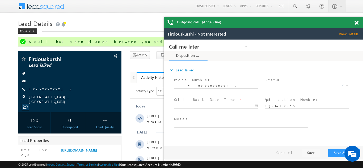
click at [357, 23] on div "Outgoing call - (Angel One)" at bounding box center [263, 22] width 199 height 11
